Goal: Find specific page/section: Find specific page/section

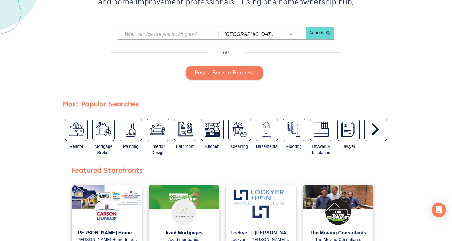
scroll to position [115, 0]
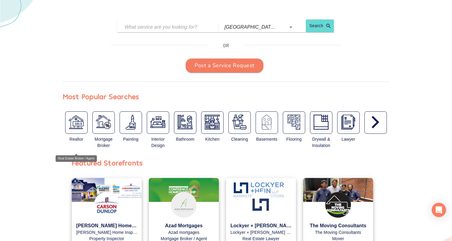
click at [80, 120] on img "button" at bounding box center [76, 122] width 15 height 15
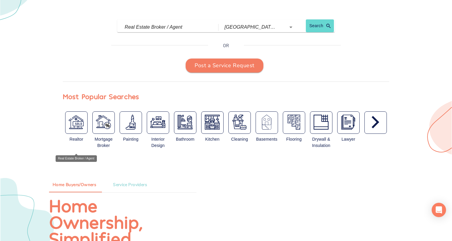
type input "Real Estate Broker / Agent"
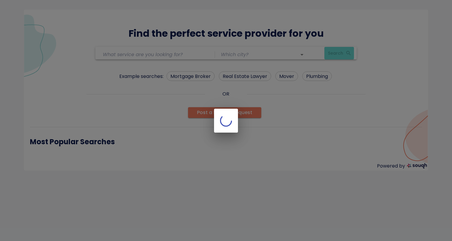
type input "Real Estate Broker / Agent"
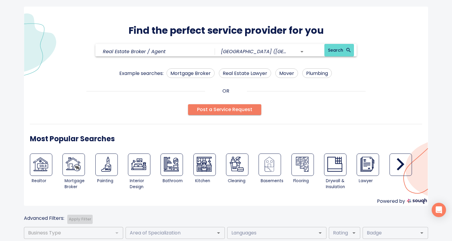
scroll to position [1, 0]
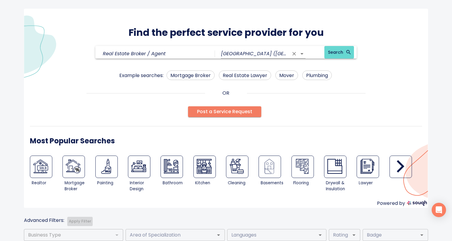
click at [234, 52] on input "[GEOGRAPHIC_DATA] ([GEOGRAPHIC_DATA])" at bounding box center [255, 53] width 68 height 9
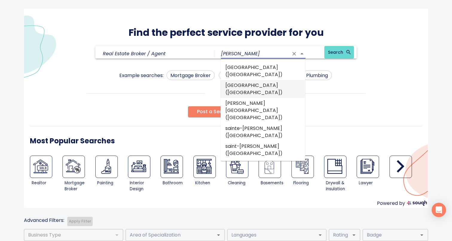
click at [243, 80] on li "milton (Ontario)" at bounding box center [263, 89] width 85 height 18
type input "milton (Ontario)"
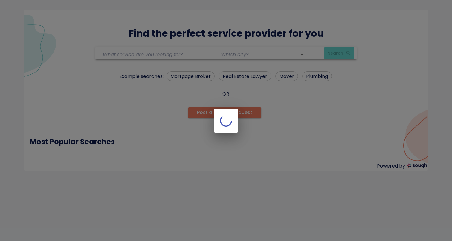
type input "Real Estate Broker / Agent"
type input "milton (Ontario)"
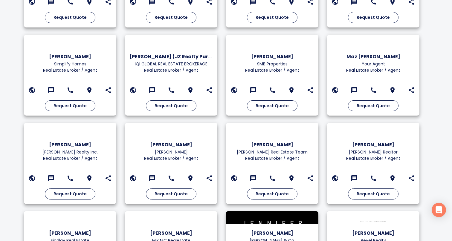
scroll to position [624, 0]
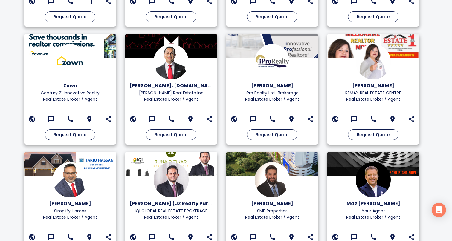
click at [173, 147] on div "Sam McDadi, B.Sc.,MBA Sam McDadi Real Estate Inc Real Estate Broker / Agent Req…" at bounding box center [171, 89] width 101 height 118
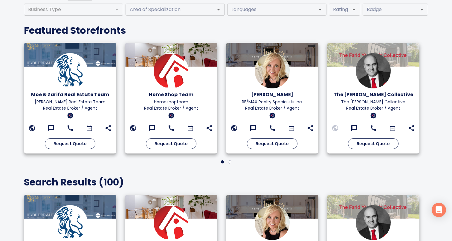
scroll to position [0, 0]
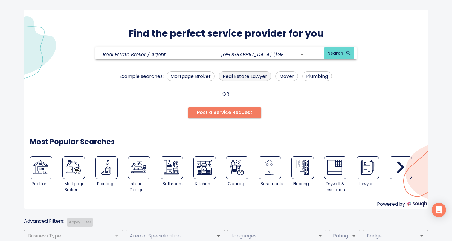
click at [250, 75] on span "Real Estate Lawyer" at bounding box center [245, 76] width 52 height 7
type input "Real Estate Lawyer"
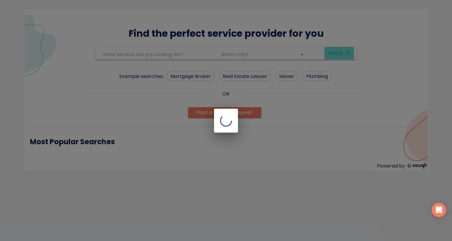
type input "Real Estate Lawyer"
type input "[GEOGRAPHIC_DATA] ([GEOGRAPHIC_DATA])"
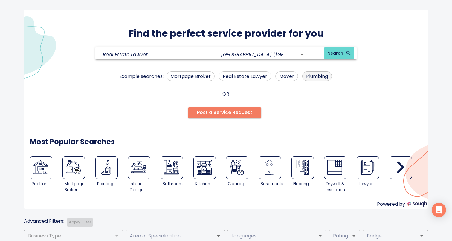
click at [313, 77] on span "Plumbing" at bounding box center [317, 76] width 29 height 7
type input "Plumbing"
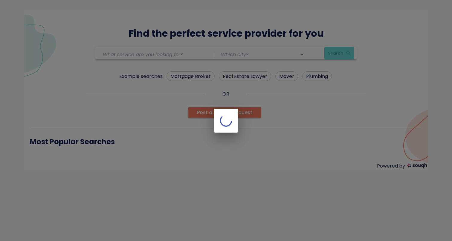
type input "Plumbing"
type input "milton (Ontario)"
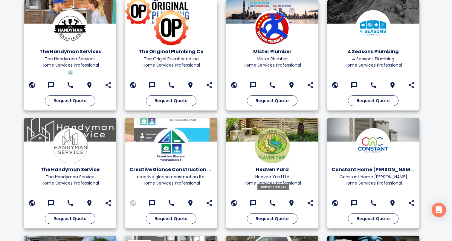
scroll to position [275, 0]
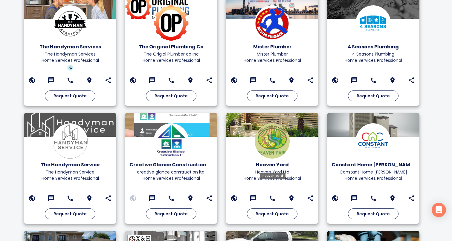
click at [242, 166] on h6 "Heaven Yard" at bounding box center [272, 165] width 83 height 8
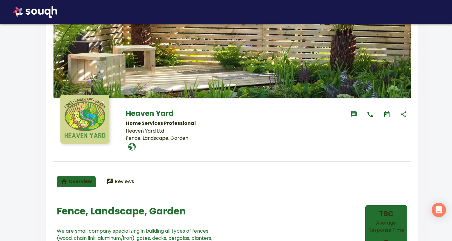
click at [241, 173] on div "Overview Reviews" at bounding box center [232, 180] width 351 height 14
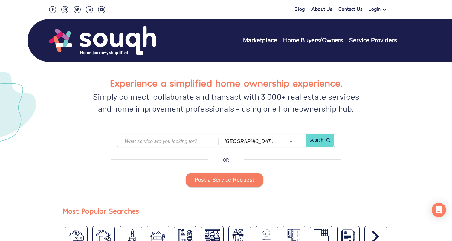
click at [377, 11] on div "Login" at bounding box center [375, 10] width 12 height 9
